Goal: Transaction & Acquisition: Purchase product/service

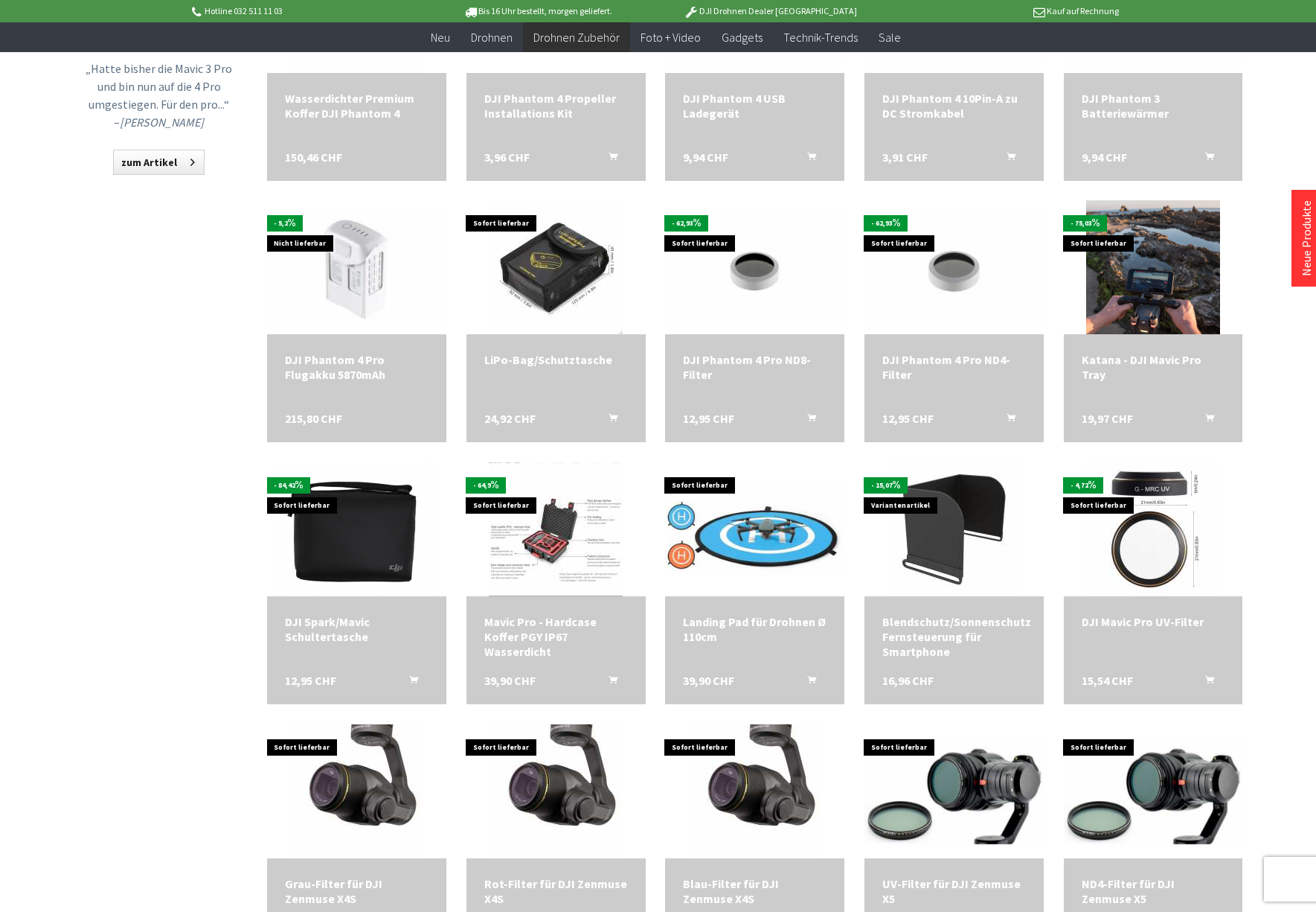
scroll to position [1367, 0]
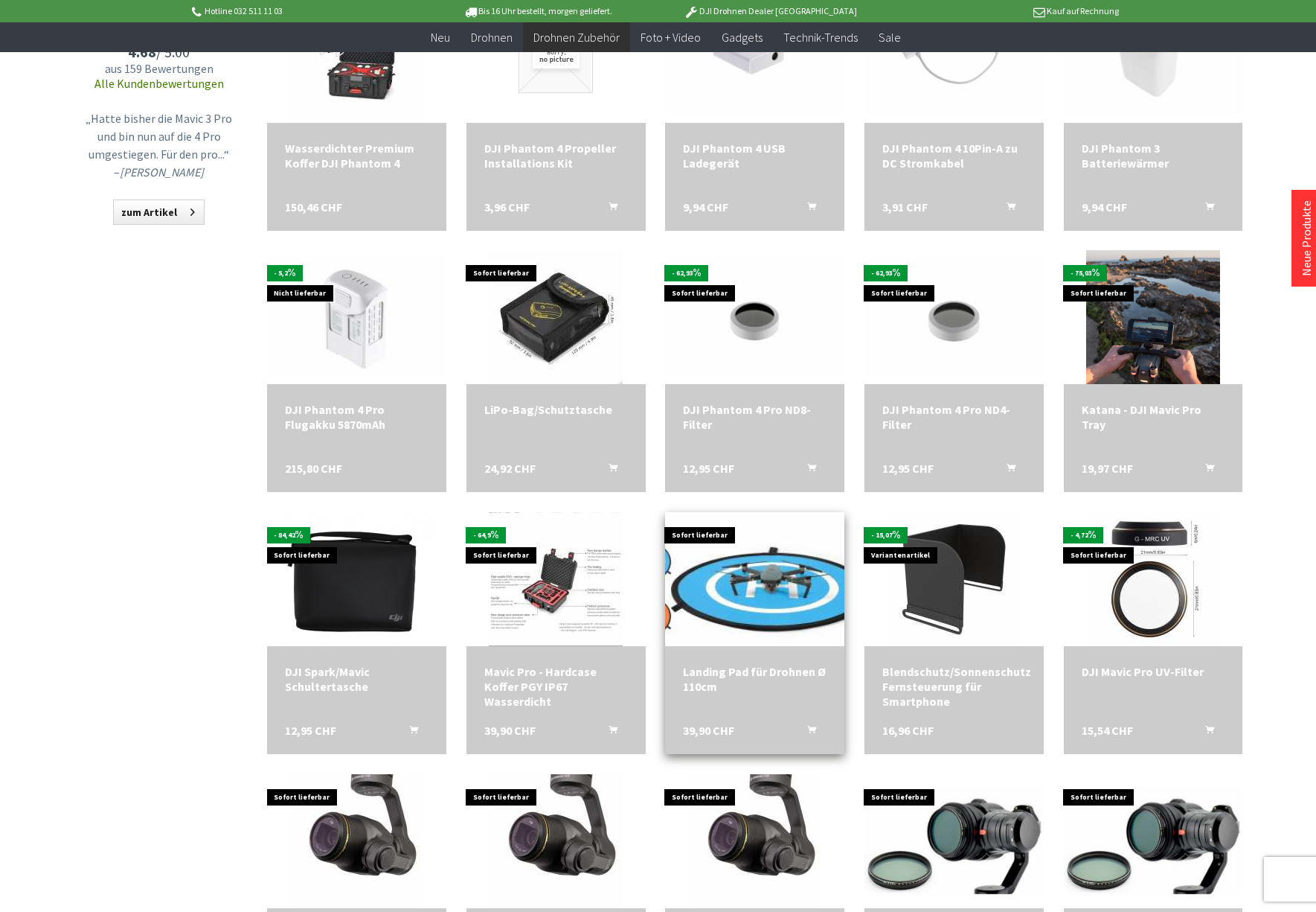
click at [799, 609] on img at bounding box center [754, 579] width 251 height 131
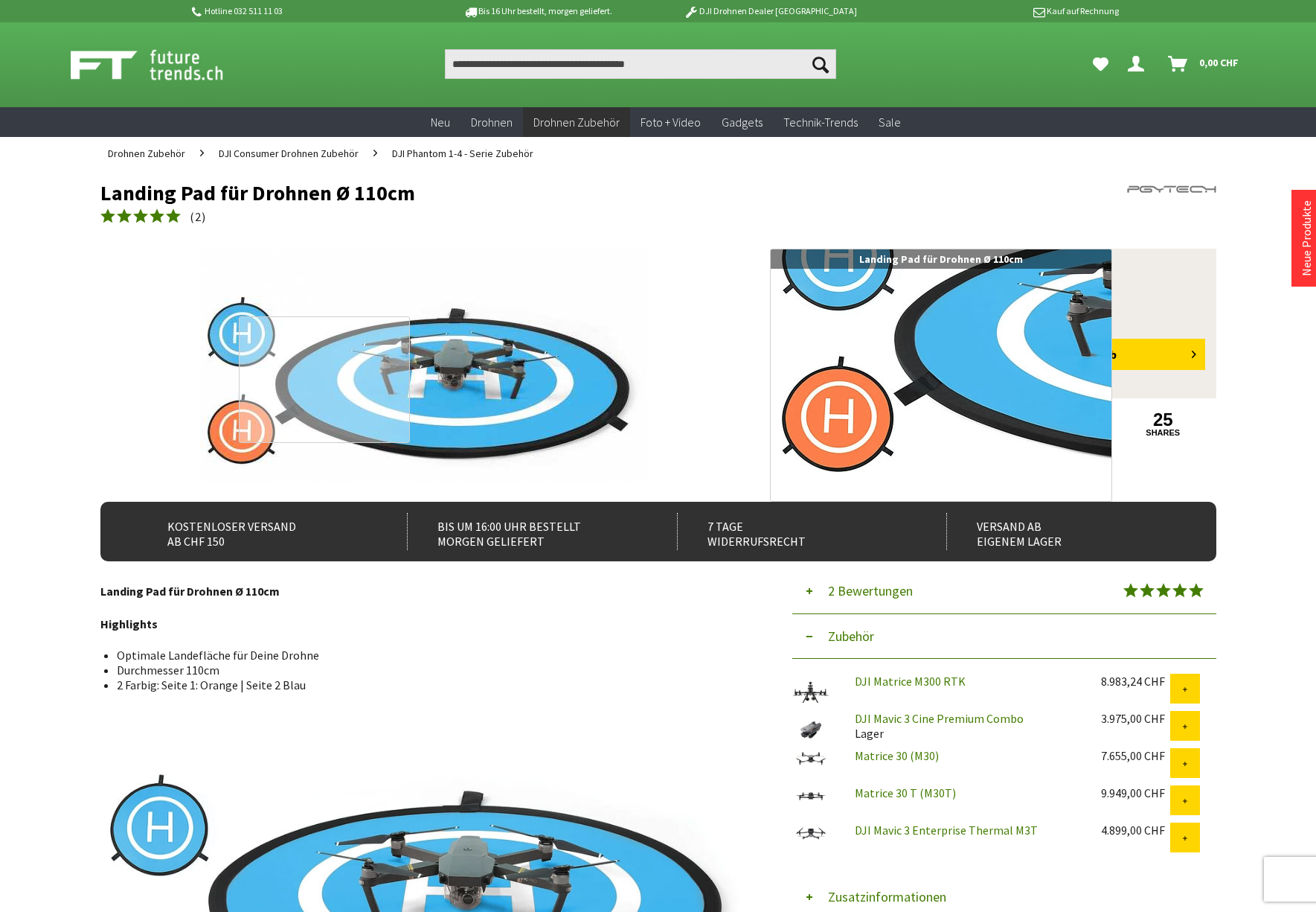
click at [283, 402] on div at bounding box center [324, 379] width 171 height 127
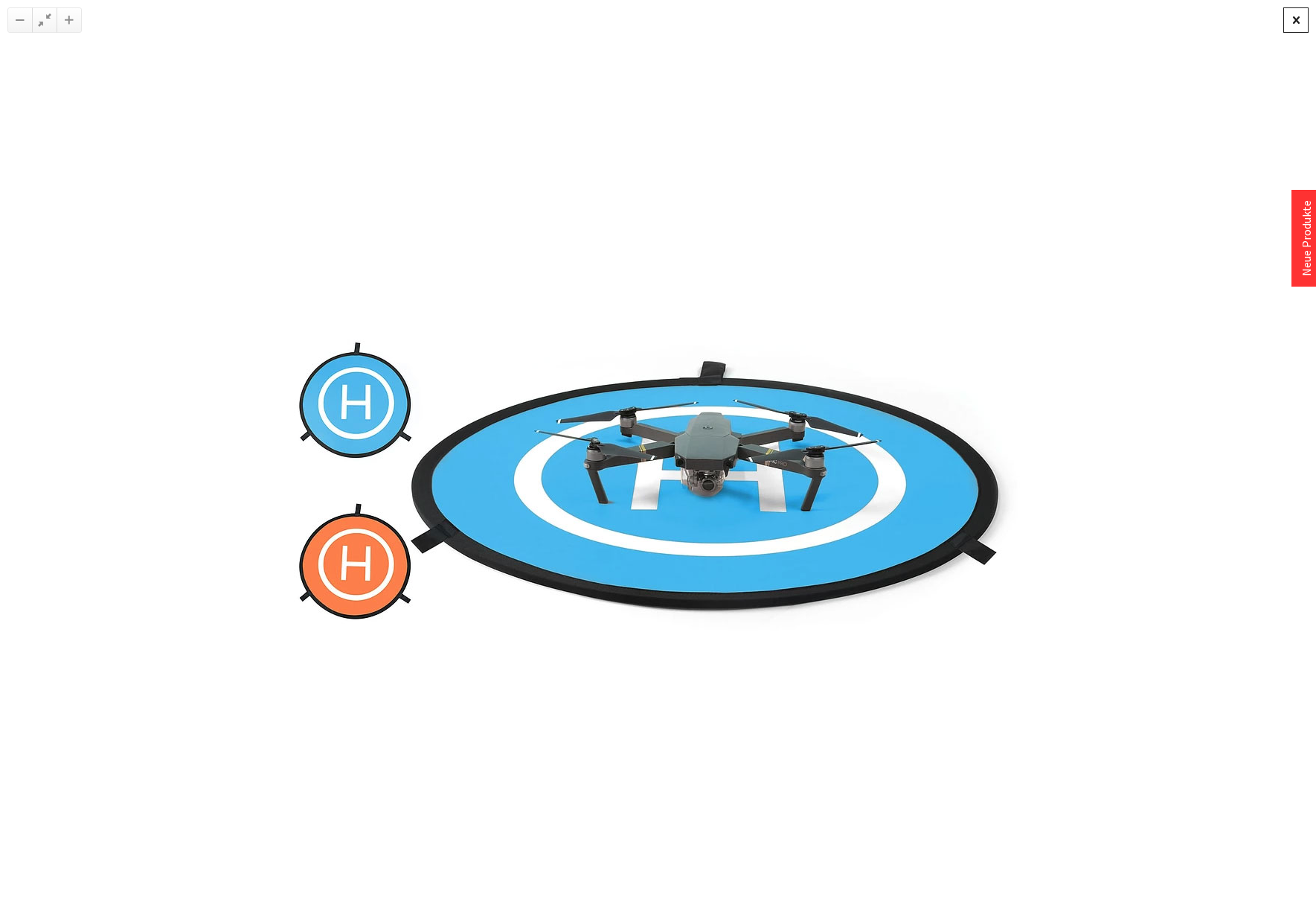
click at [1297, 23] on div at bounding box center [1296, 20] width 25 height 25
